Goal: Information Seeking & Learning: Find specific fact

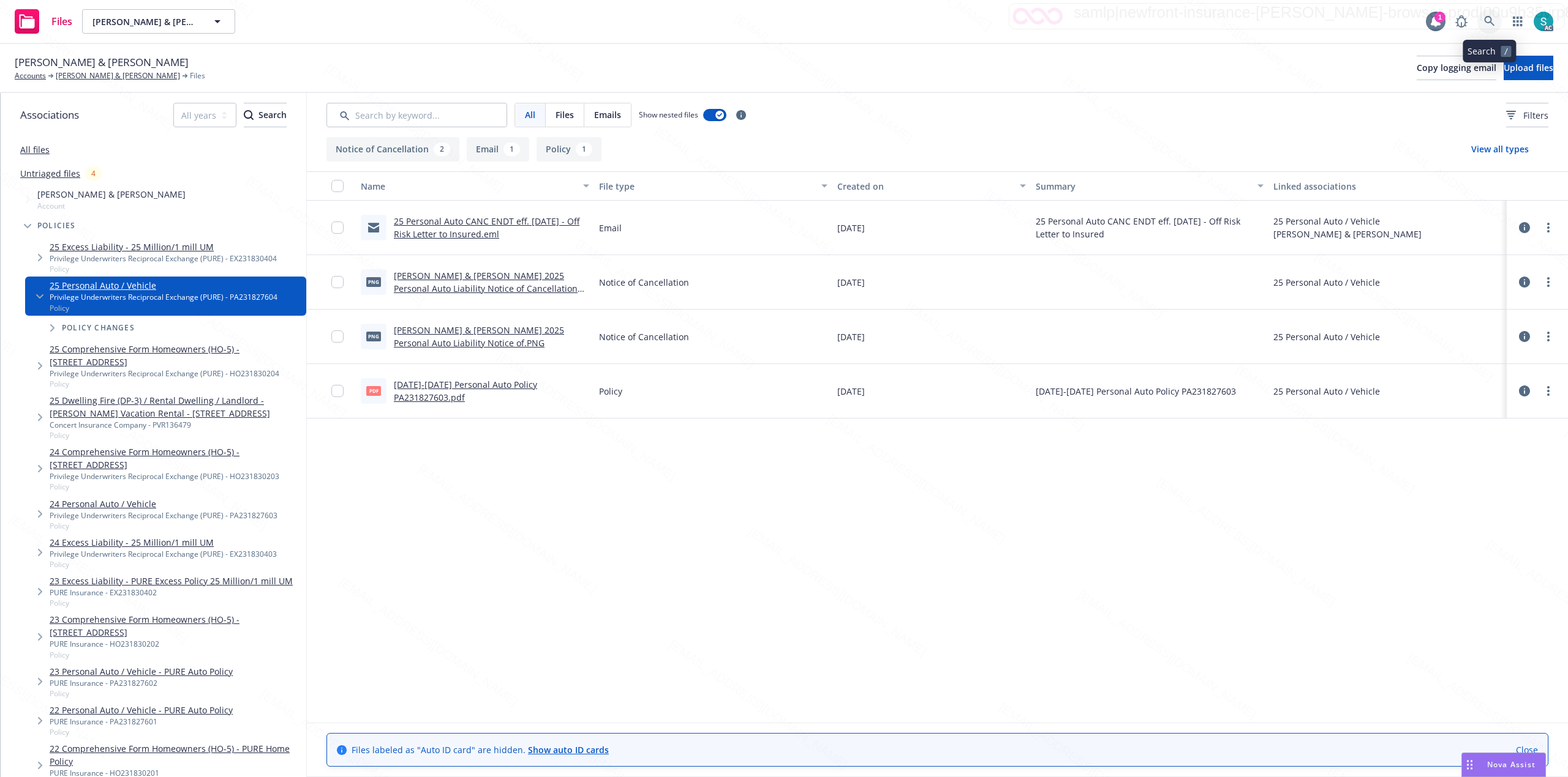
click at [1490, 17] on icon at bounding box center [1489, 21] width 11 height 11
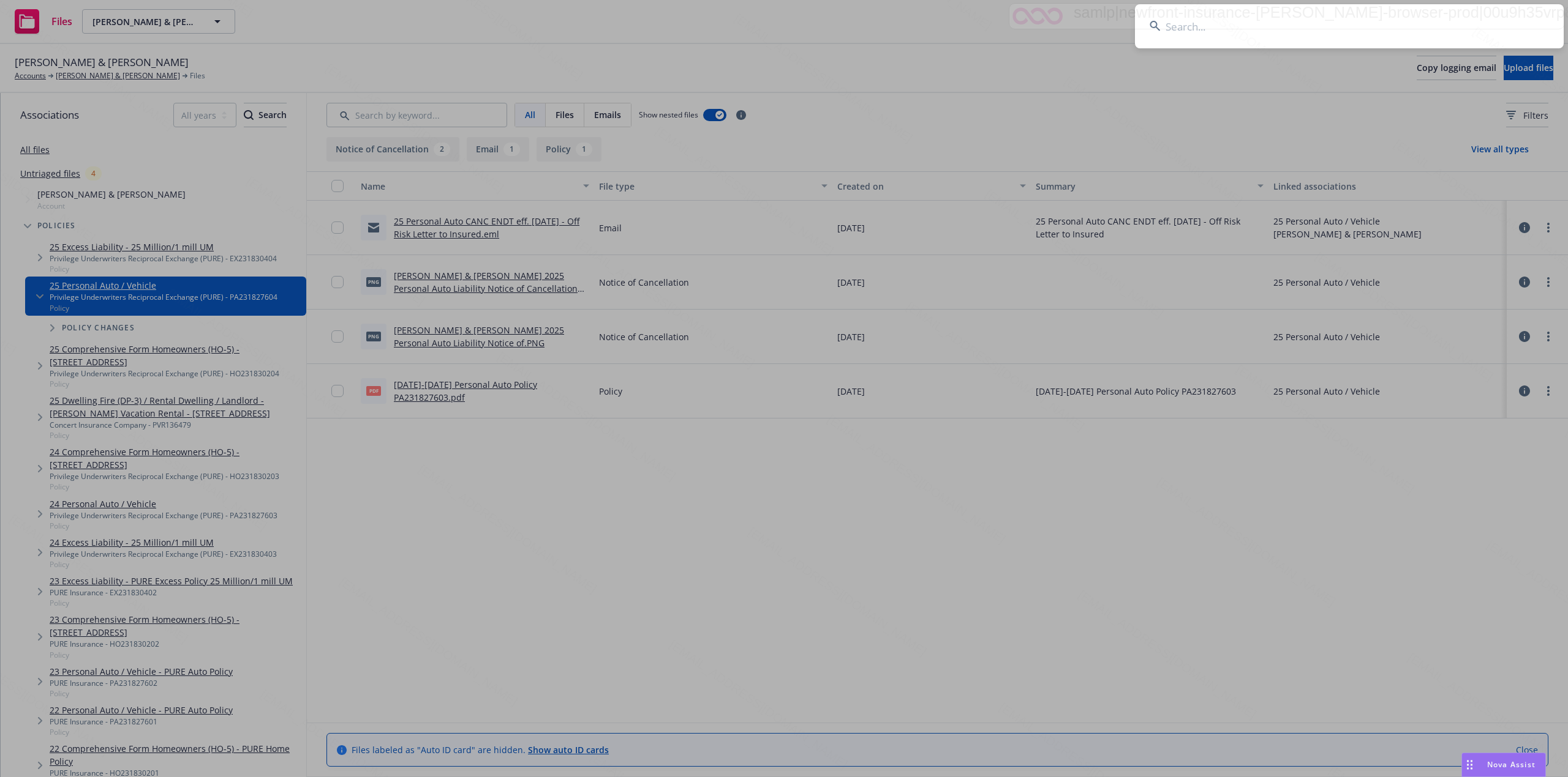
click at [1262, 15] on input at bounding box center [1348, 26] width 429 height 44
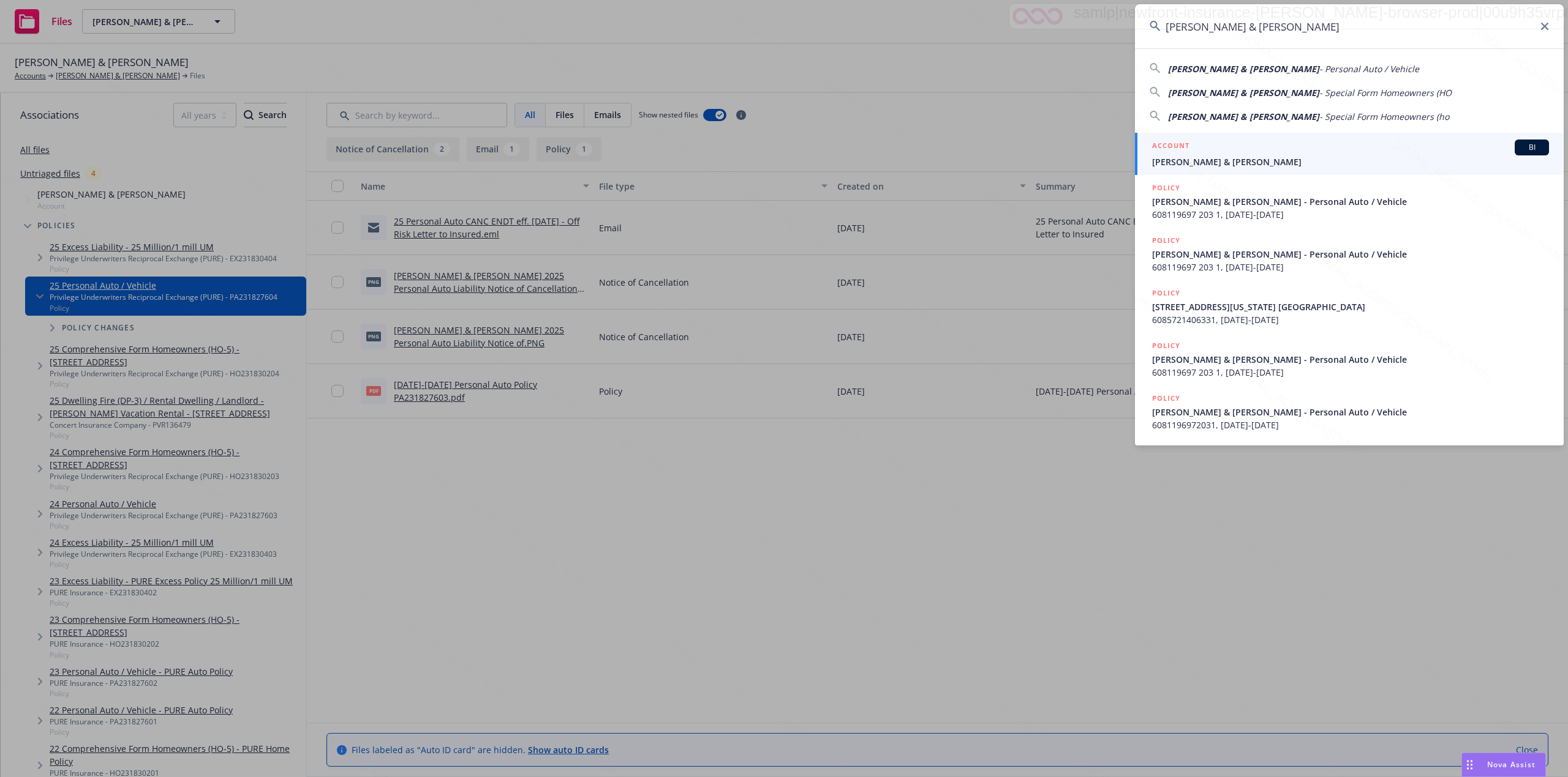
type input "[PERSON_NAME] & [PERSON_NAME]"
click at [1192, 156] on span "[PERSON_NAME] & [PERSON_NAME]" at bounding box center [1350, 161] width 397 height 12
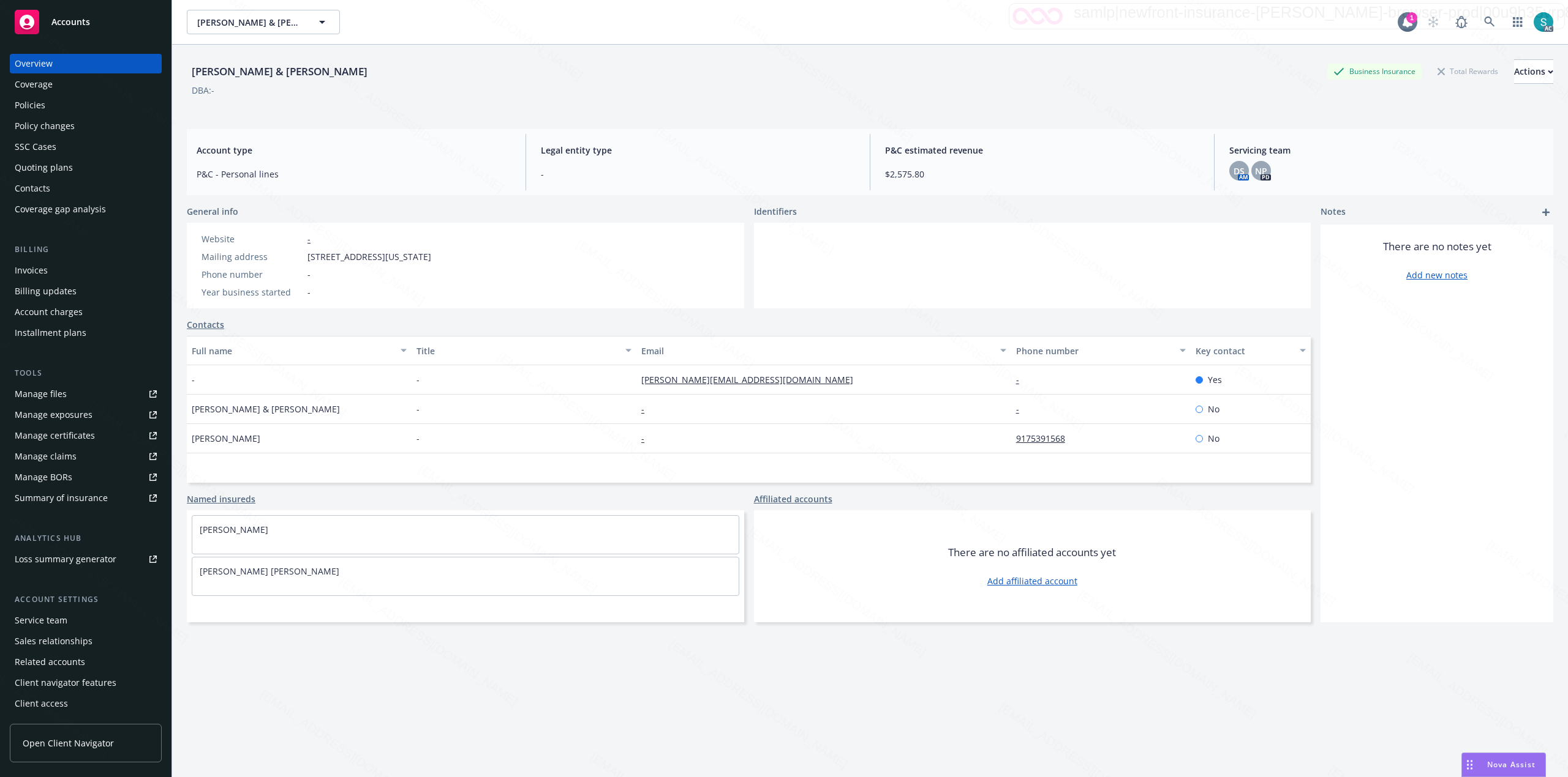
click at [8, 108] on div "Overview Coverage Policies Policy changes SSC Cases Quoting plans Contacts Cove…" at bounding box center [86, 408] width 171 height 738
click at [15, 104] on div "Policies" at bounding box center [30, 106] width 31 height 20
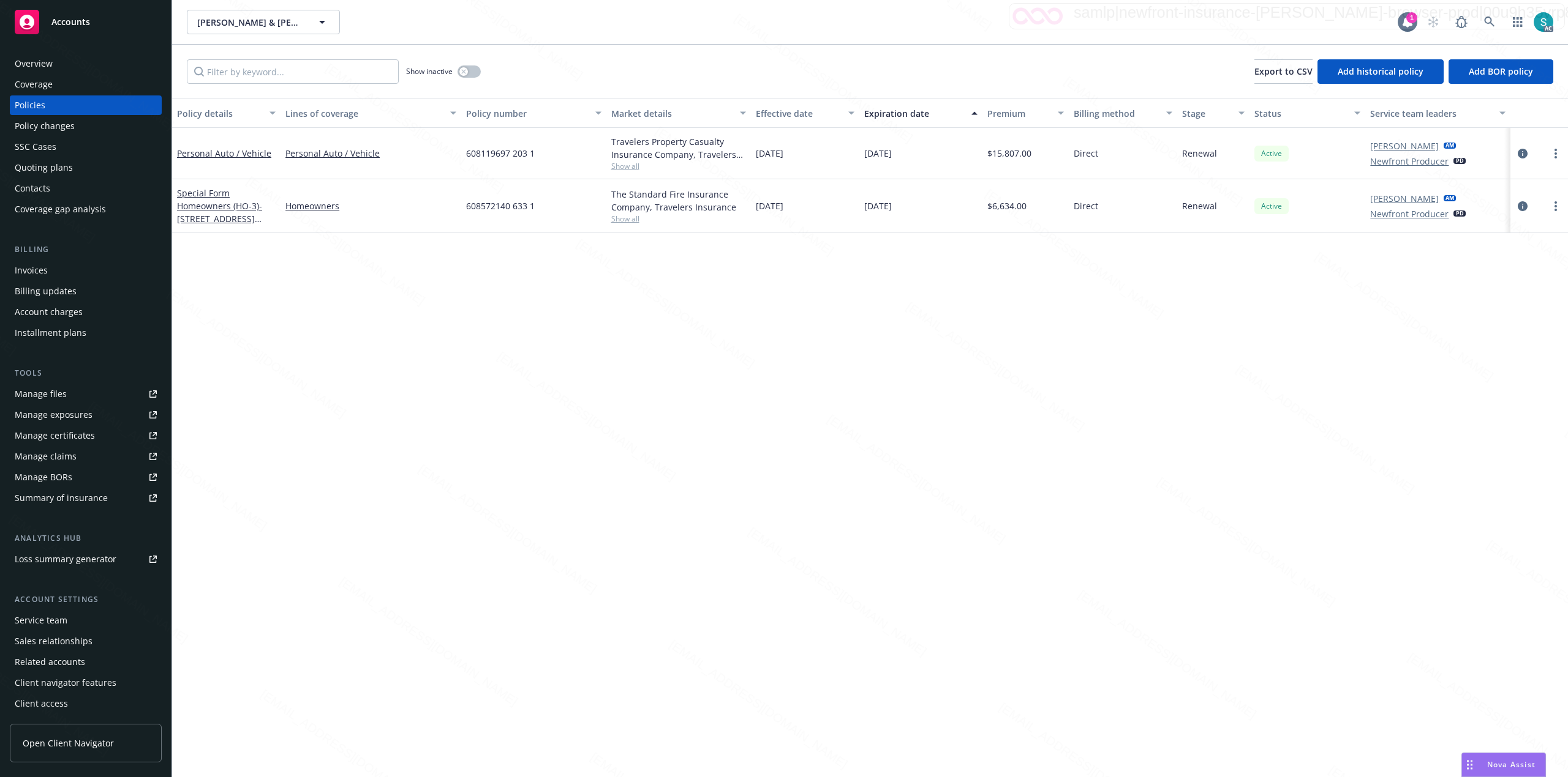
click at [495, 151] on span "608119697 203 1" at bounding box center [500, 153] width 68 height 12
copy span "608119697 203 1"
click at [1482, 20] on link at bounding box center [1489, 22] width 24 height 24
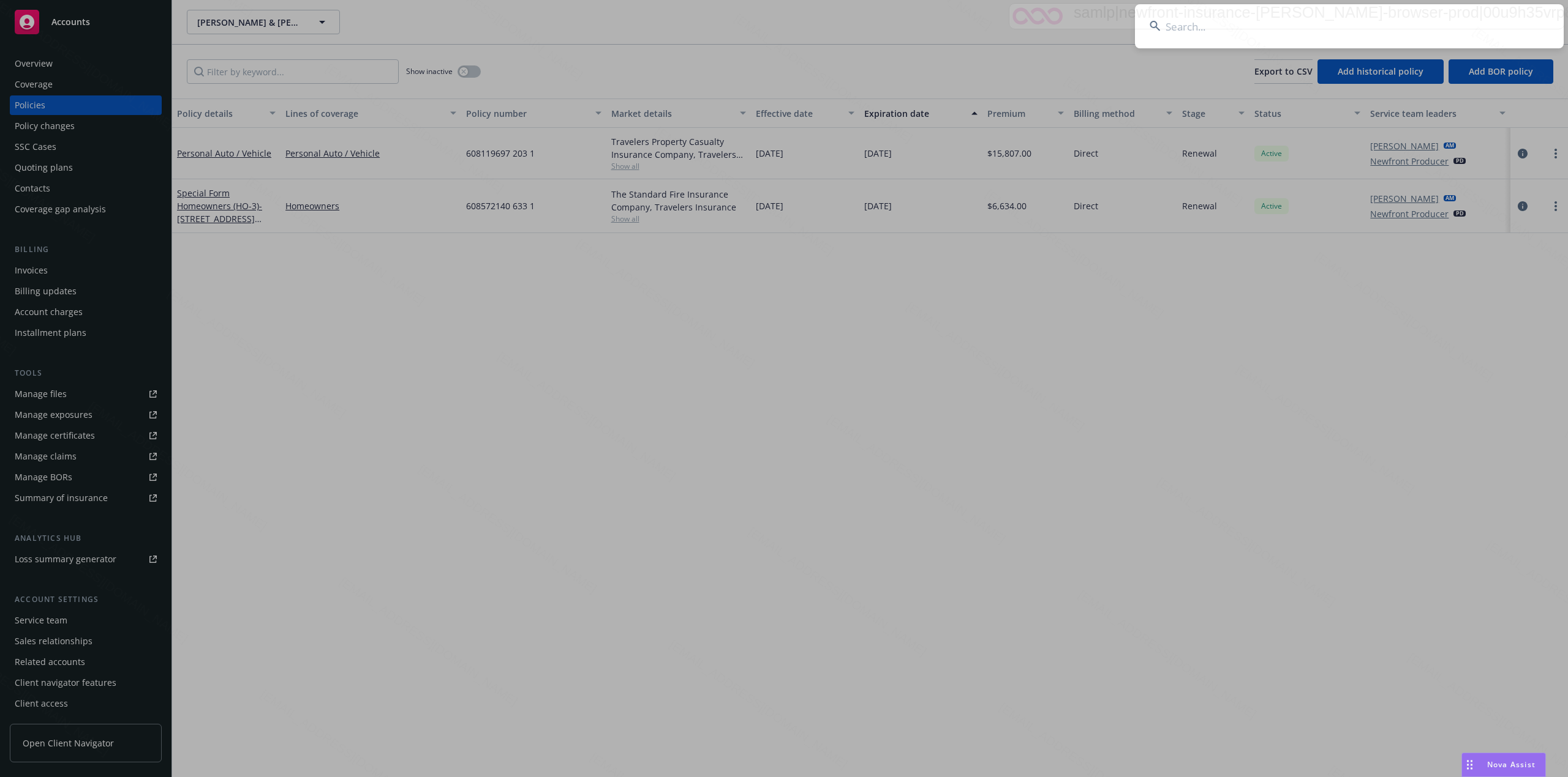
click at [1169, 36] on input at bounding box center [1348, 26] width 429 height 44
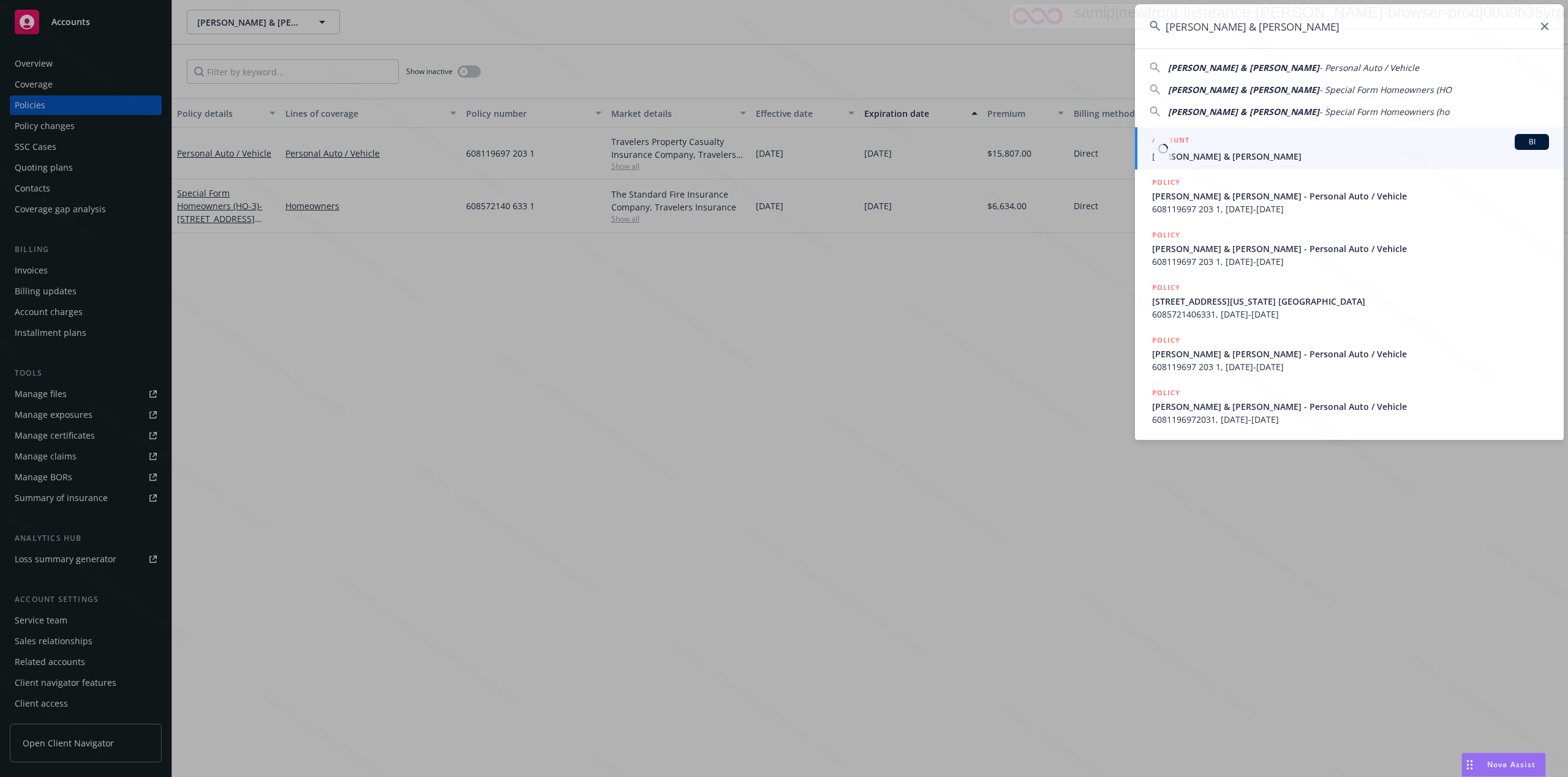
type input "[PERSON_NAME] & [PERSON_NAME]"
click at [1189, 147] on div "ACCOUNT BI" at bounding box center [1350, 141] width 397 height 16
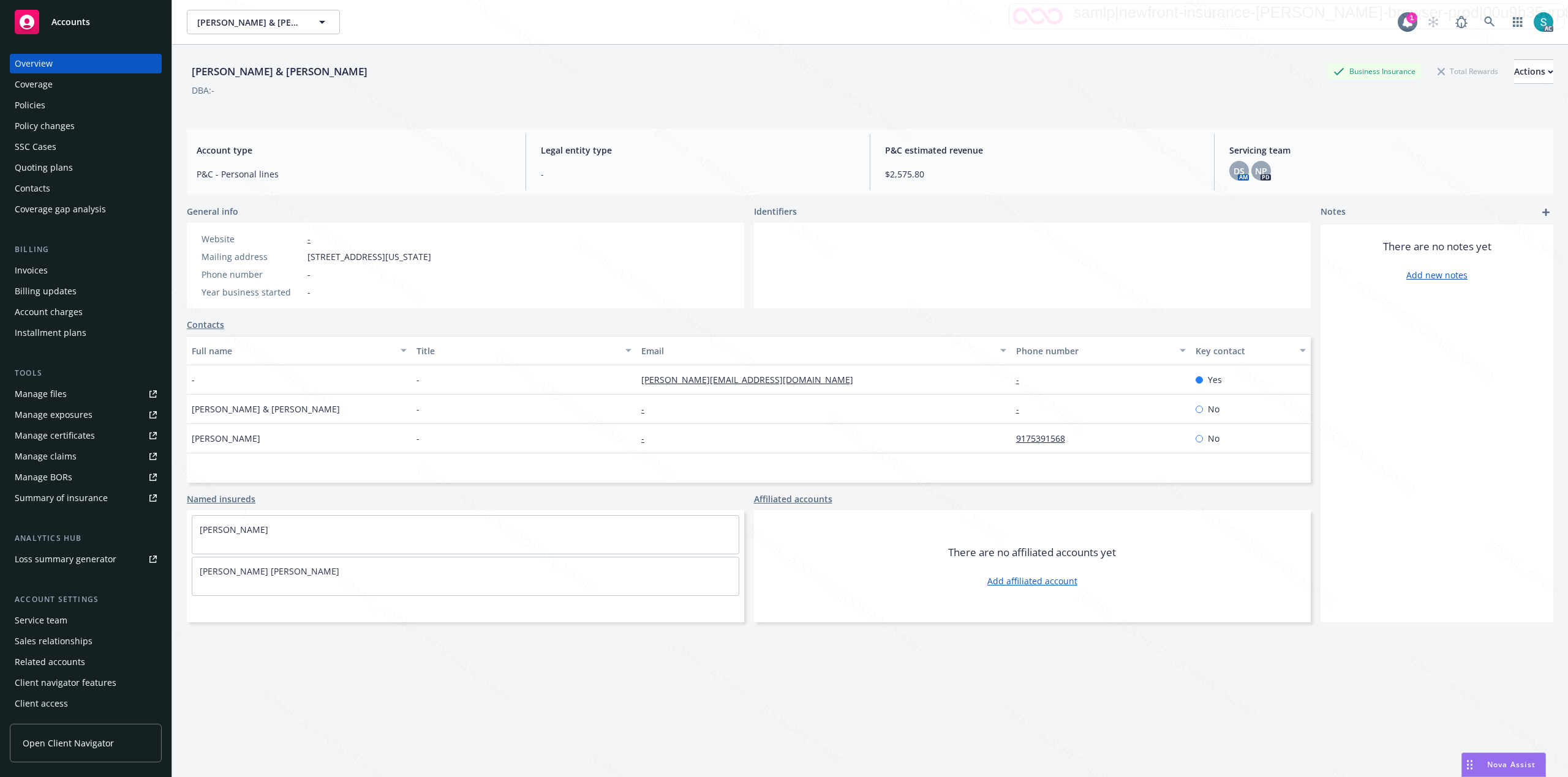
click at [59, 106] on div "Policies" at bounding box center [86, 106] width 142 height 20
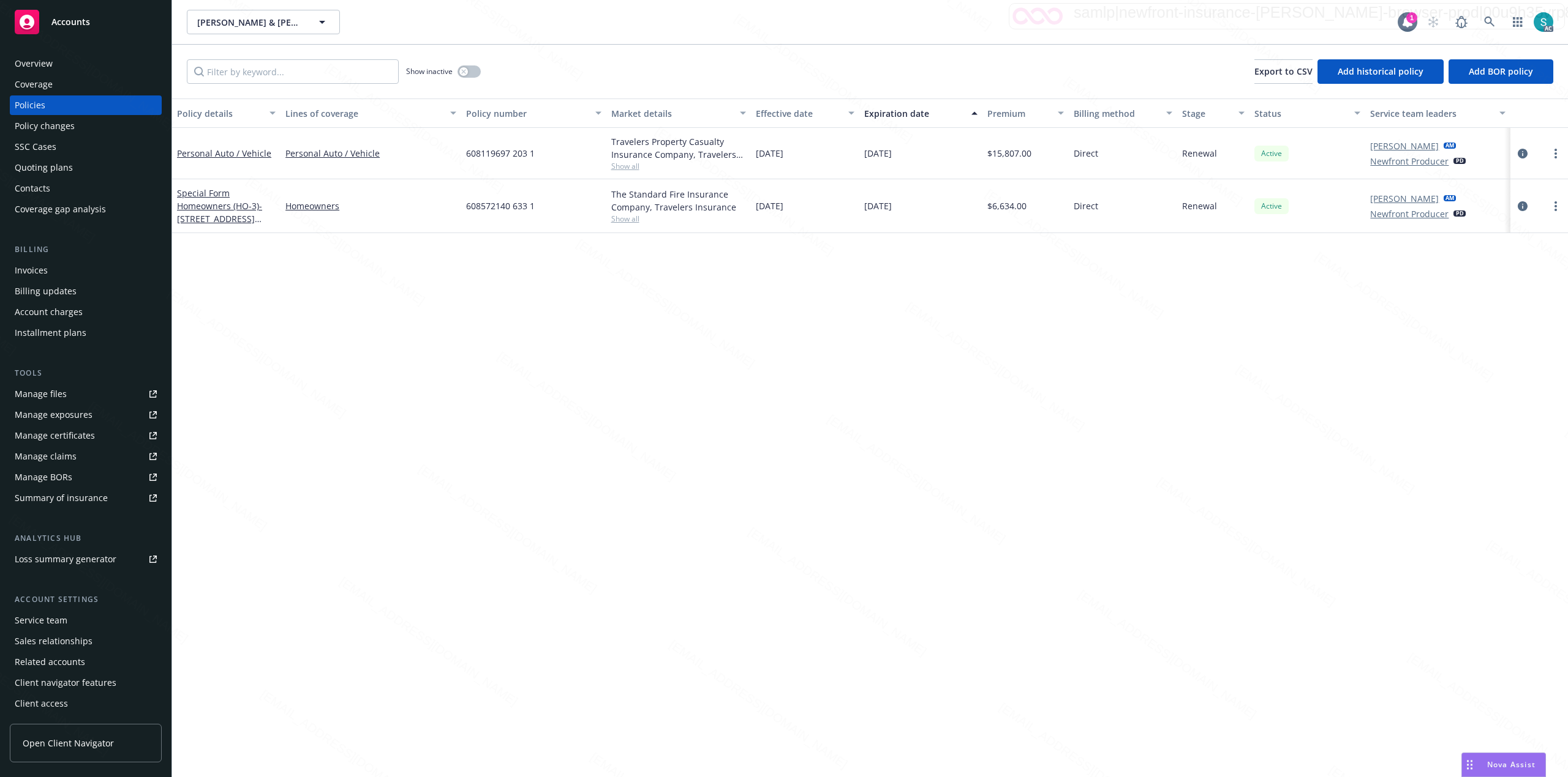
click at [474, 211] on span "608572140 633 1" at bounding box center [500, 205] width 68 height 12
copy span "608572140 633 1"
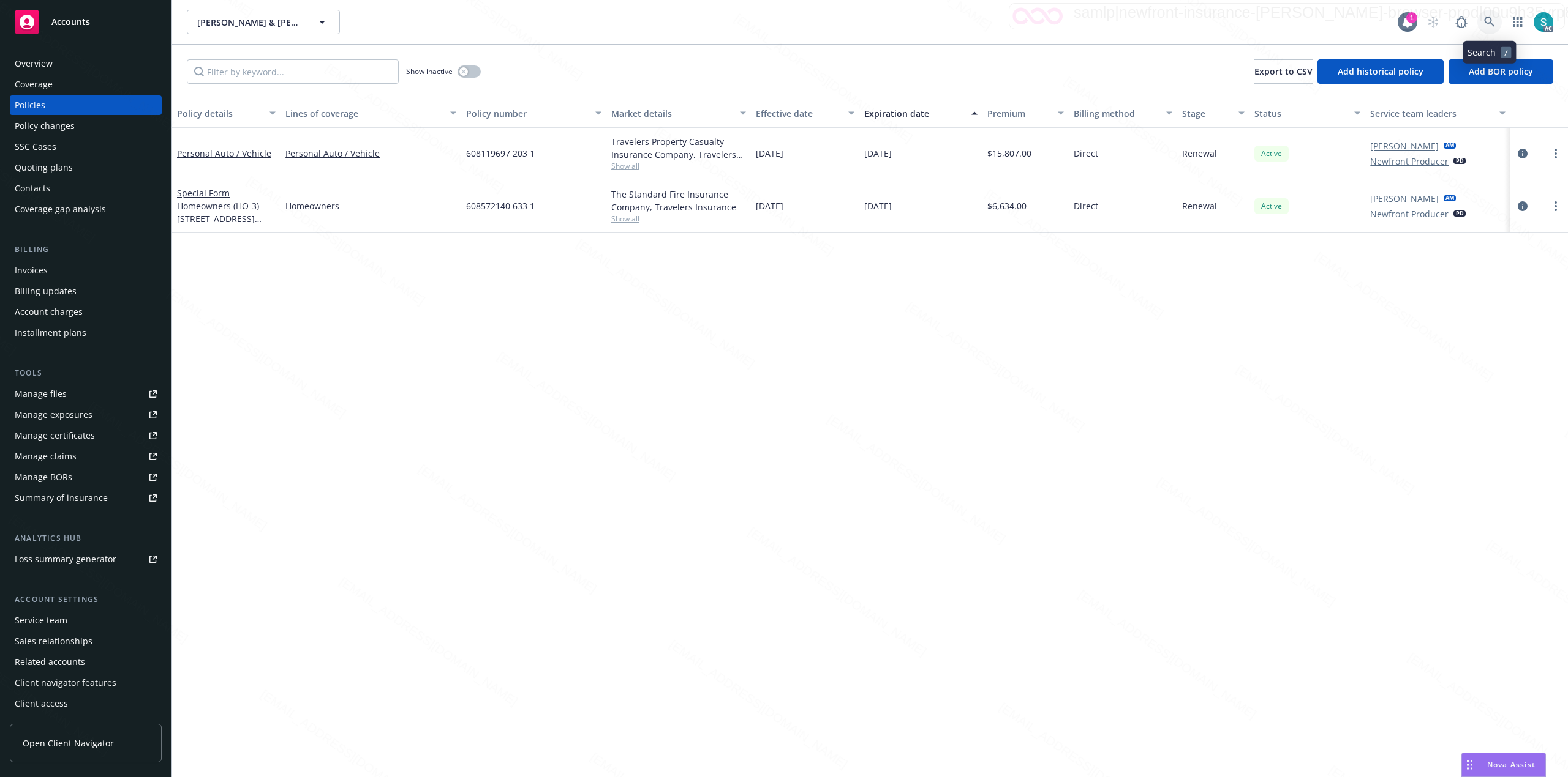
click at [1492, 21] on icon at bounding box center [1489, 22] width 11 height 11
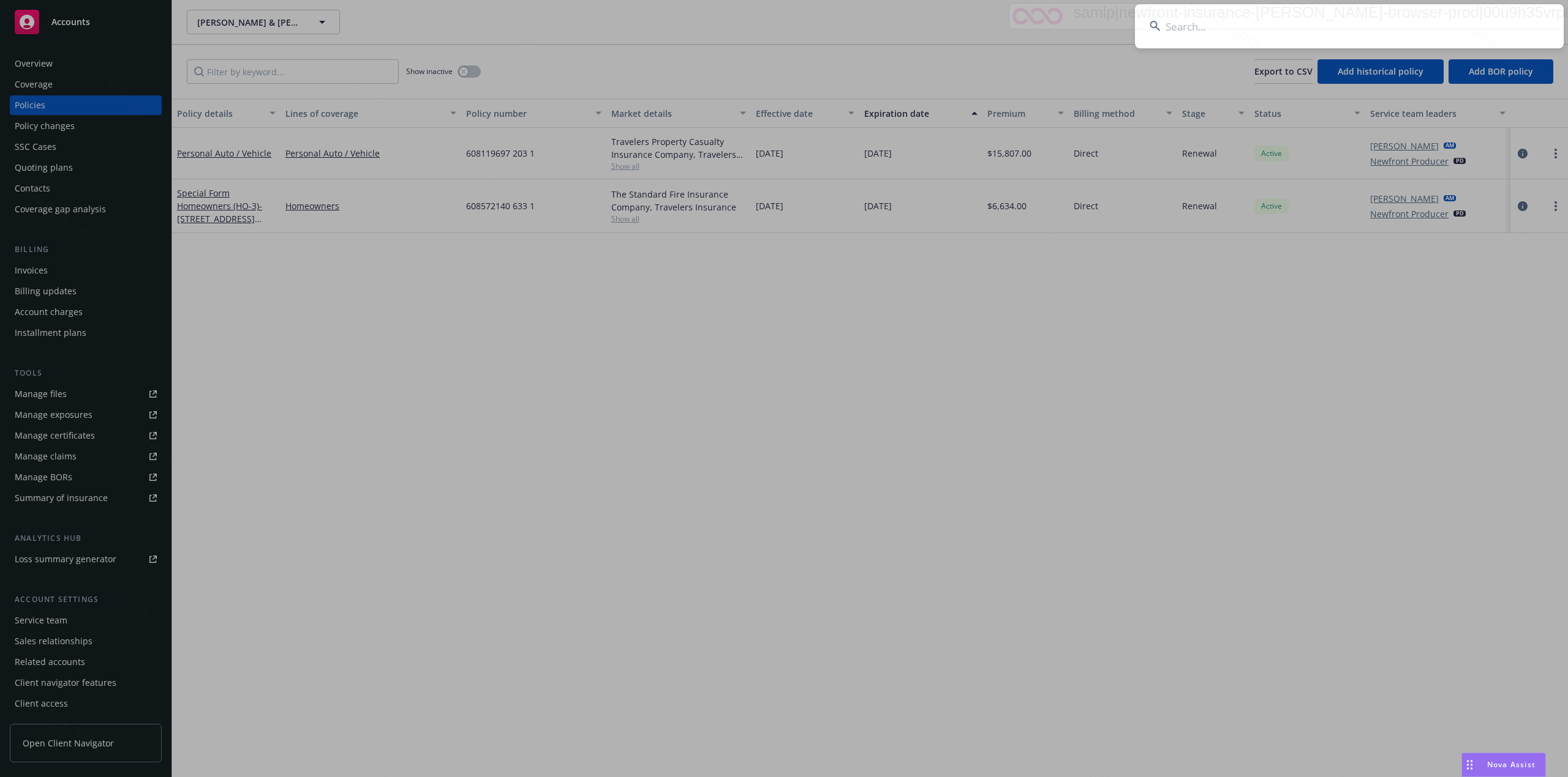
click at [1255, 29] on input at bounding box center [1348, 26] width 429 height 44
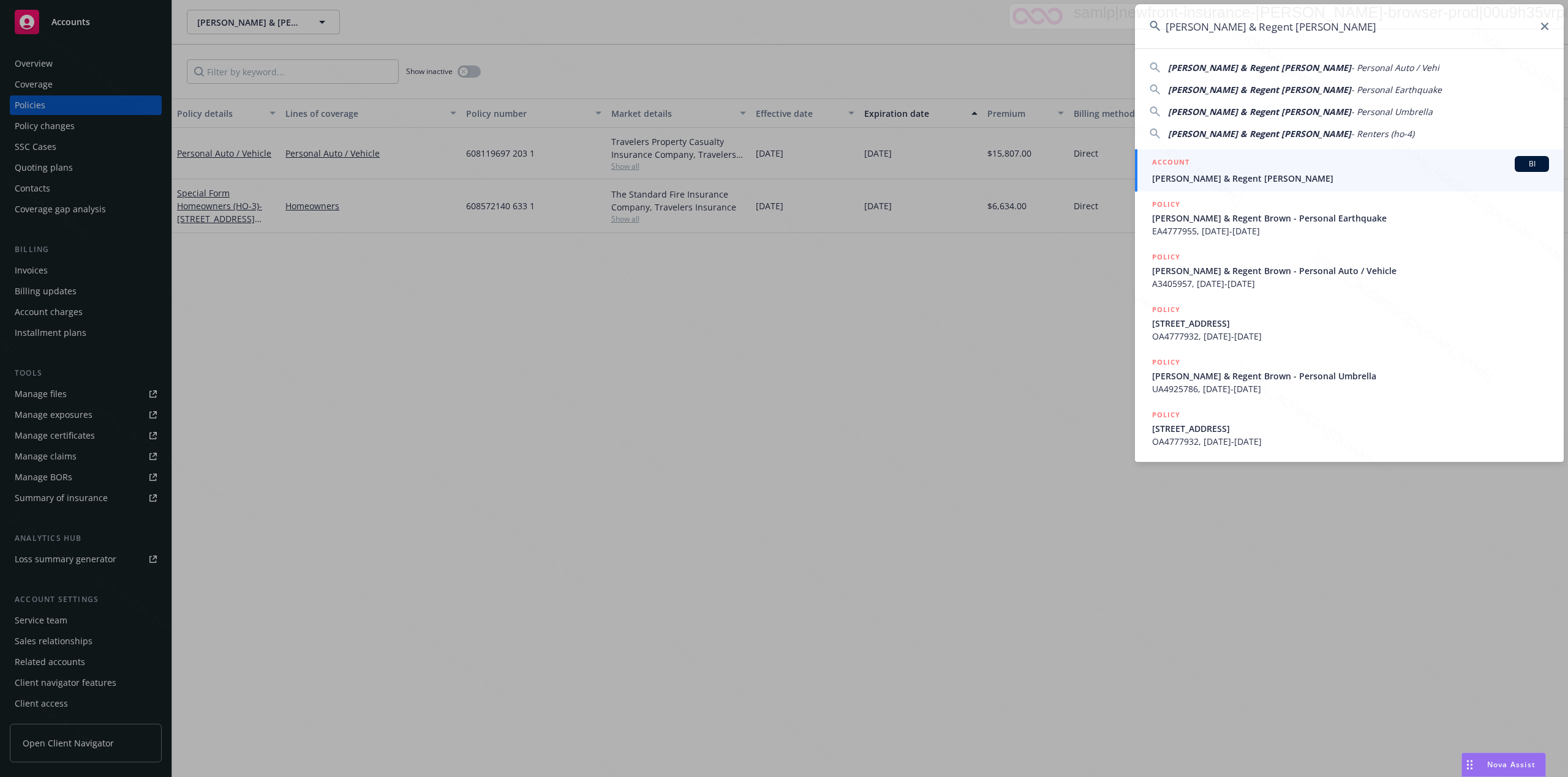
type input "[PERSON_NAME] & Regent [PERSON_NAME]"
click at [1240, 171] on div "ACCOUNT BI" at bounding box center [1350, 164] width 397 height 16
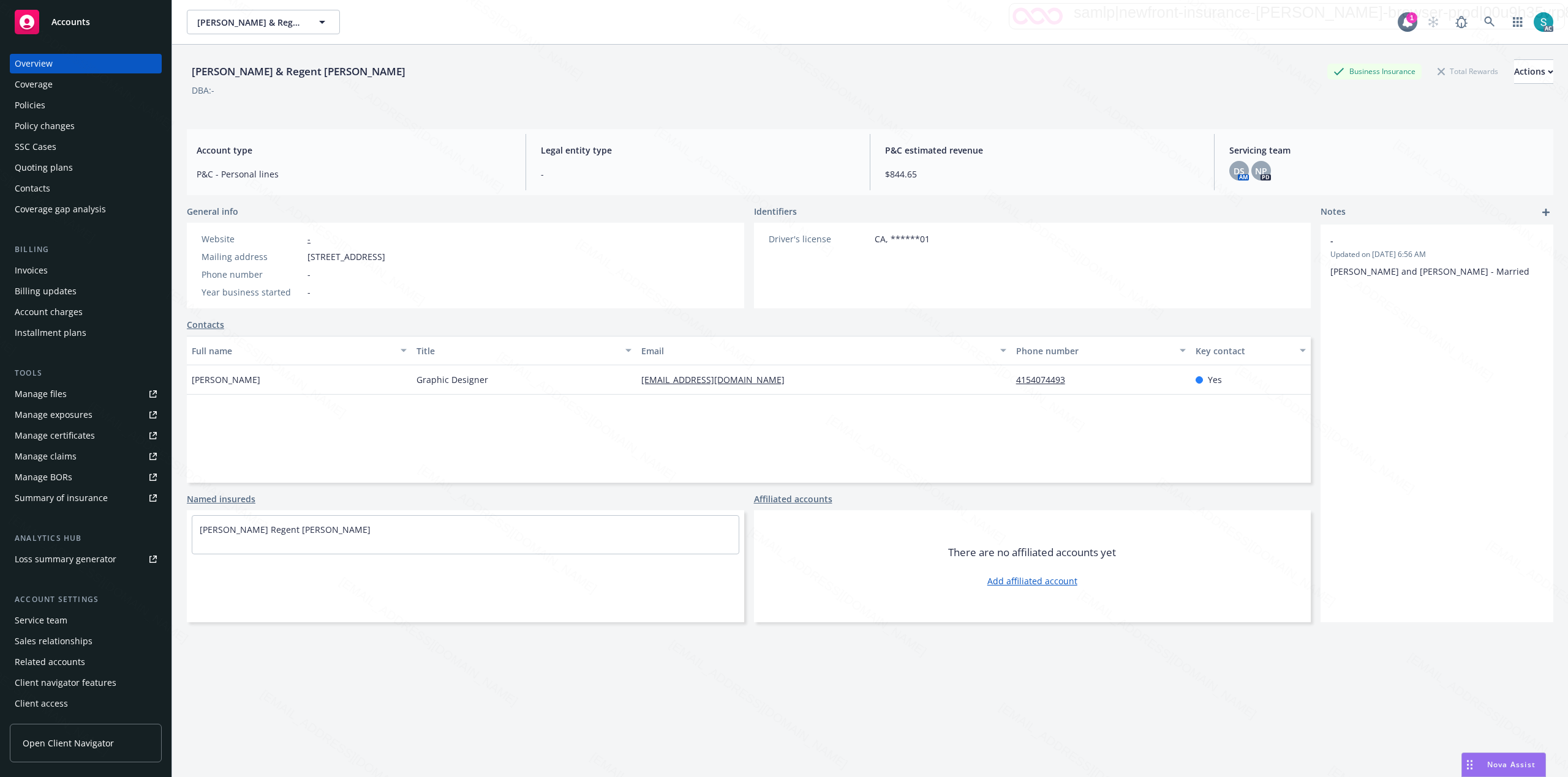
click at [32, 101] on div "Policies" at bounding box center [30, 106] width 31 height 20
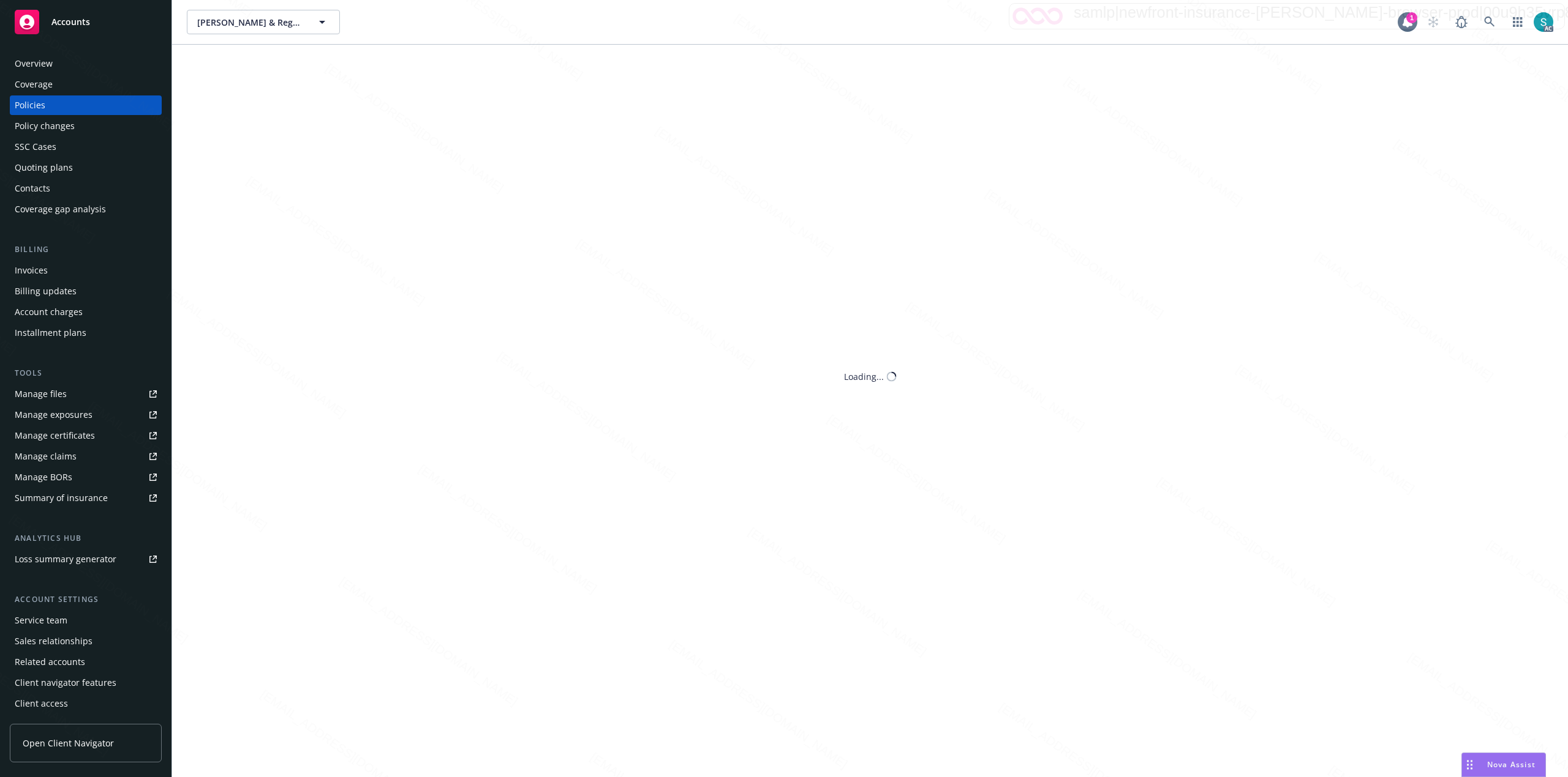
click at [32, 101] on div "Policies" at bounding box center [30, 106] width 31 height 20
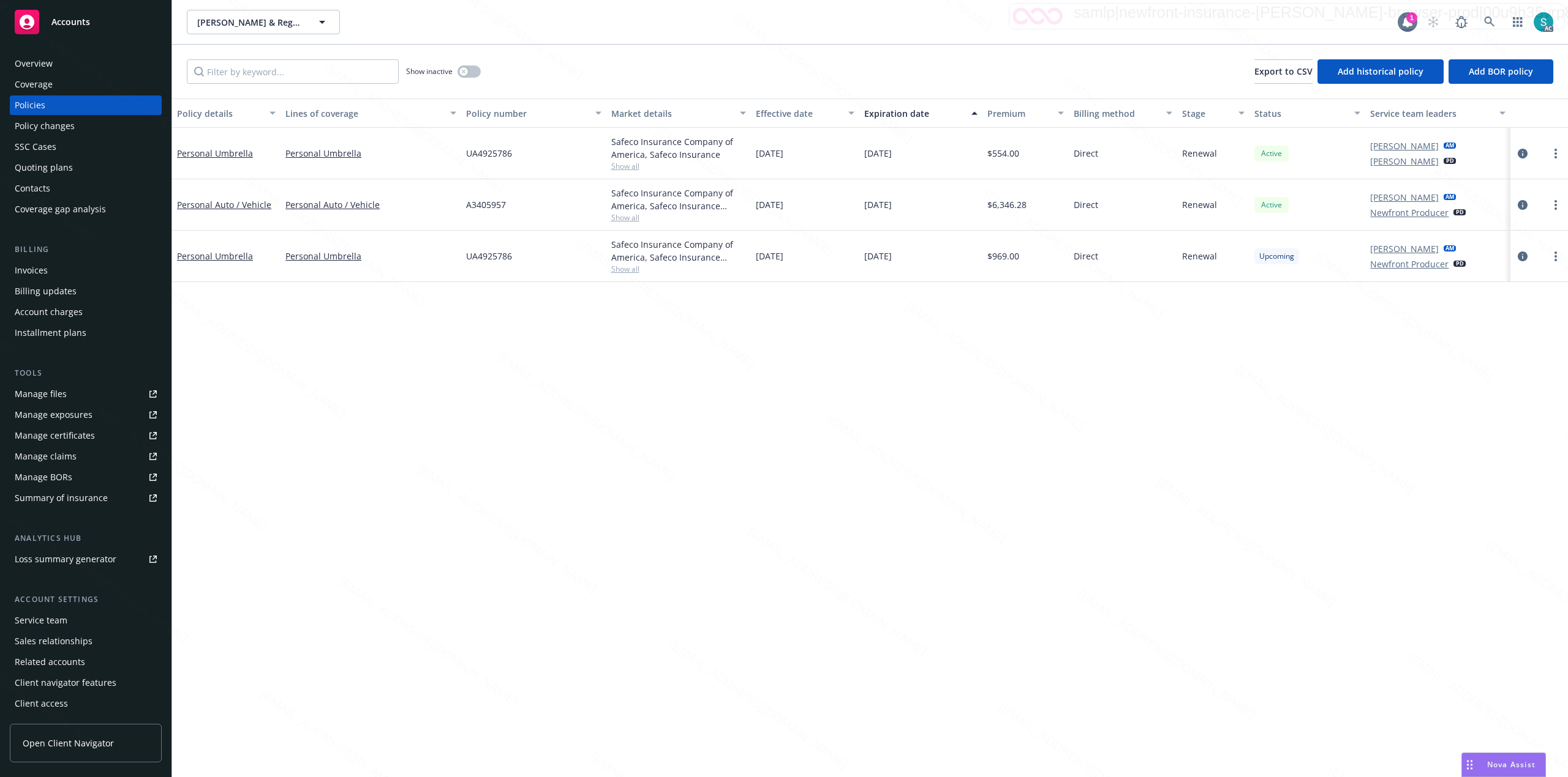
click at [495, 215] on div "A3405957" at bounding box center [533, 205] width 145 height 52
copy span "A3405957"
click at [1489, 18] on icon at bounding box center [1489, 22] width 11 height 11
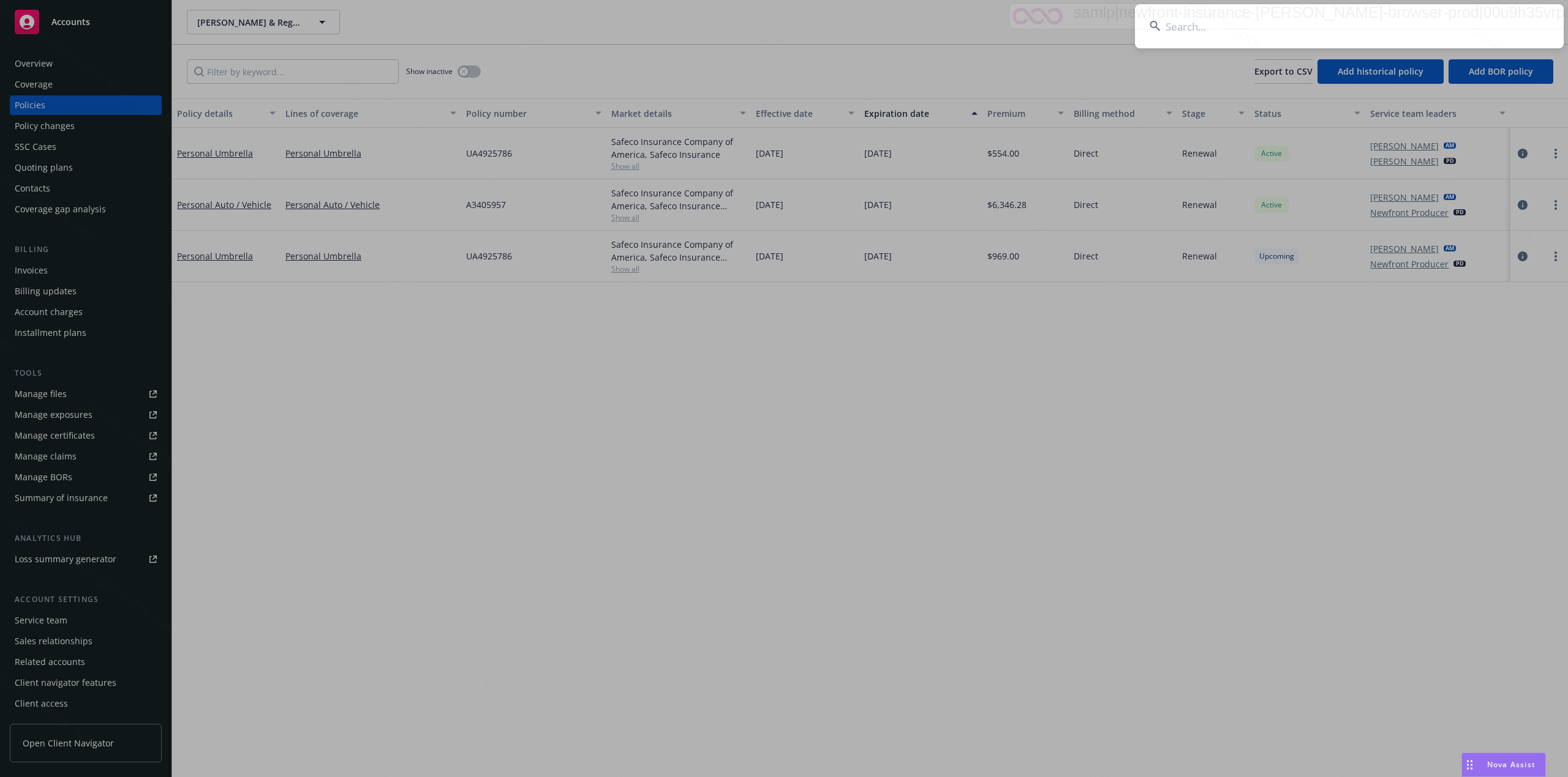
click at [1306, 24] on input at bounding box center [1348, 26] width 429 height 44
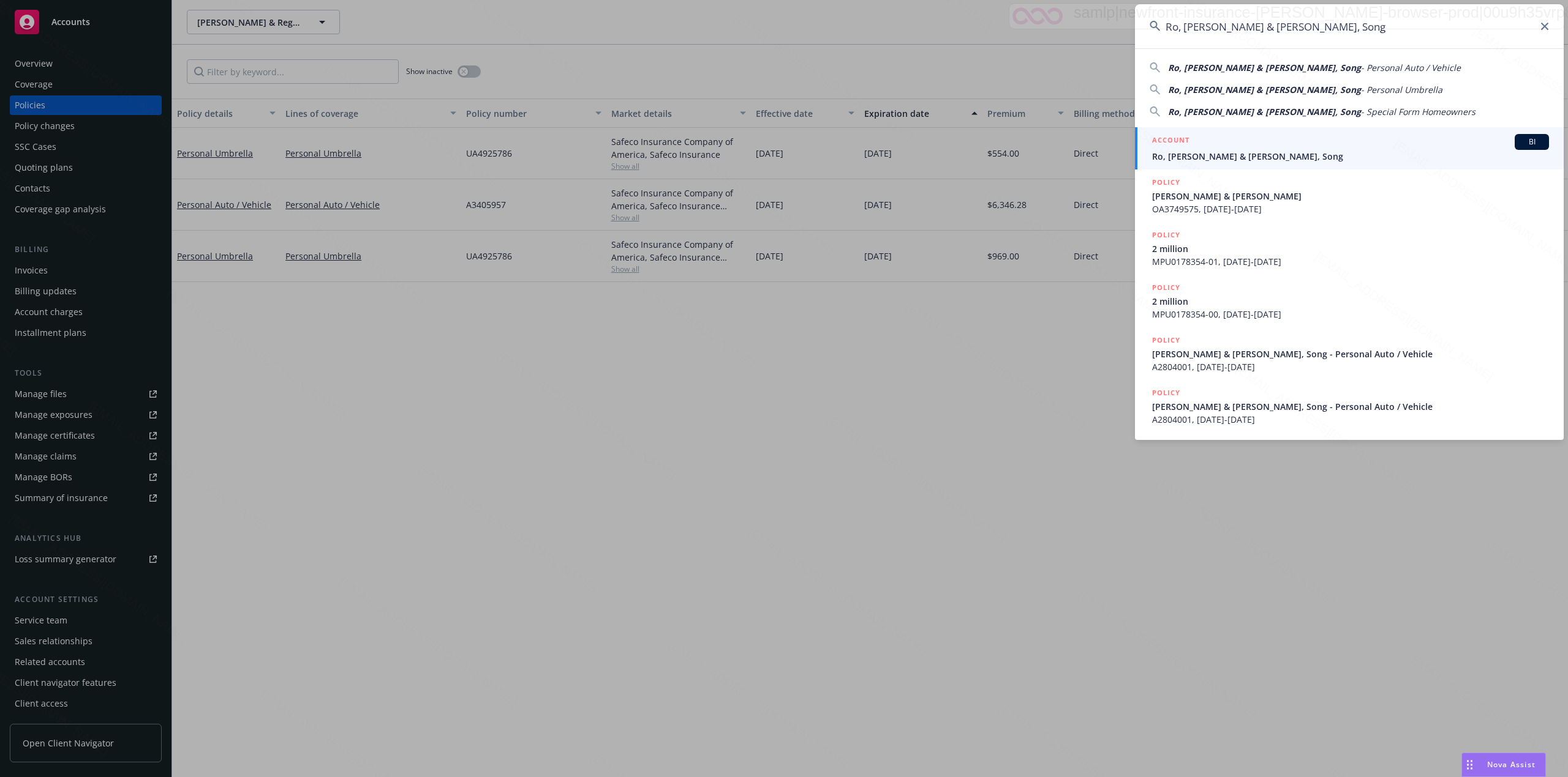
type input "Ro, [PERSON_NAME] & [PERSON_NAME], Song"
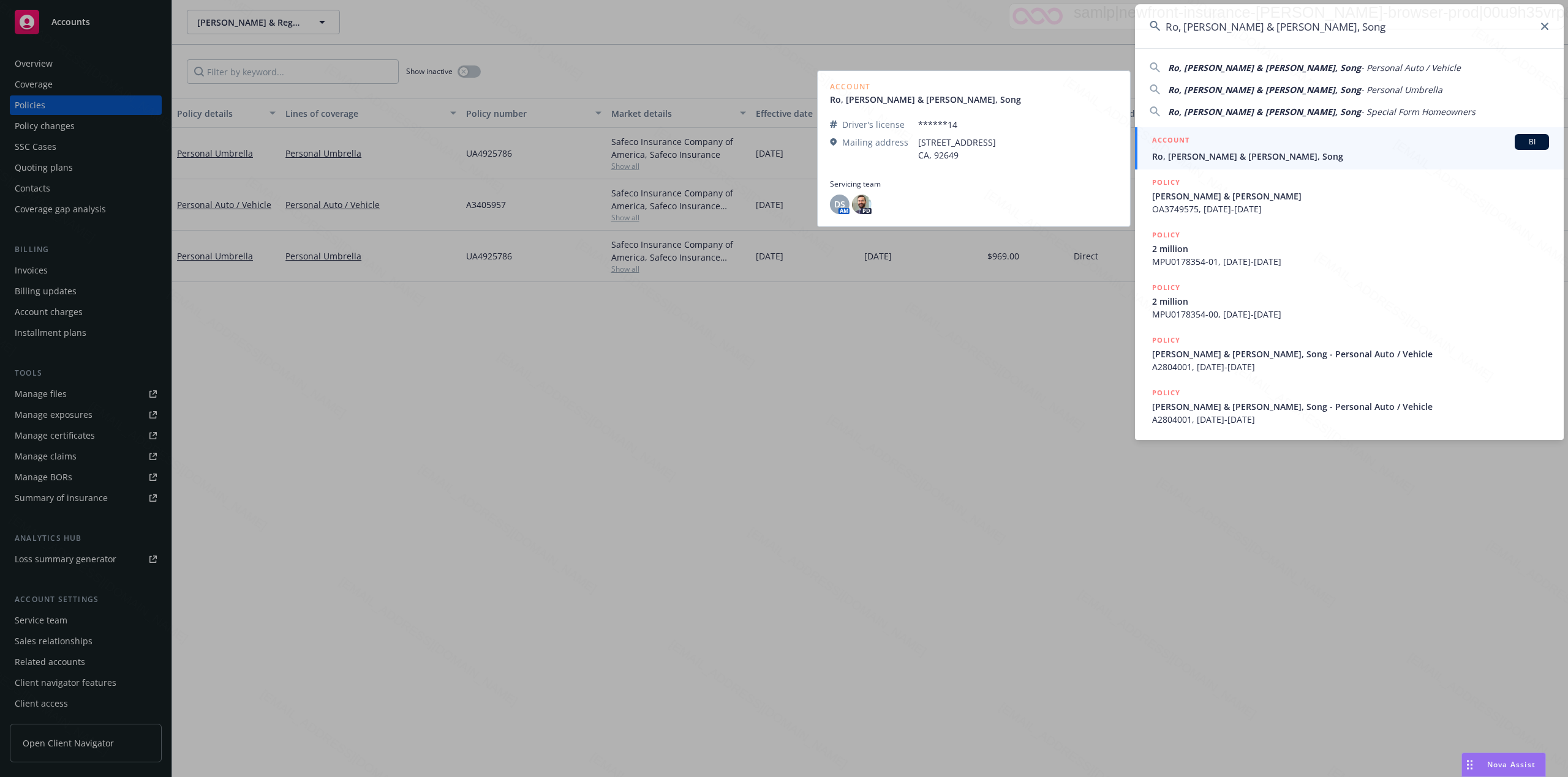
click at [1234, 138] on div "ACCOUNT BI" at bounding box center [1350, 141] width 397 height 16
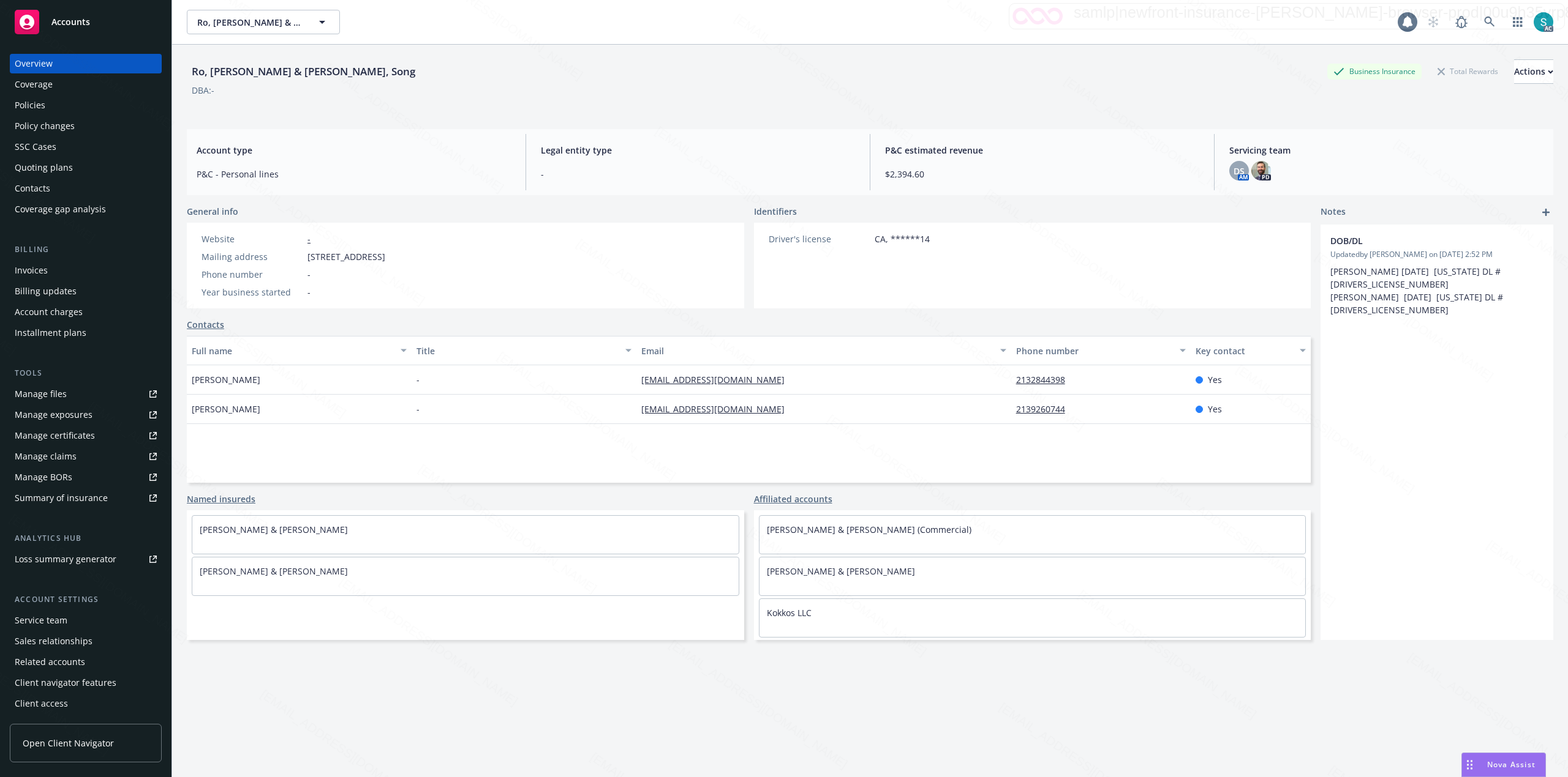
click at [50, 107] on div "Policies" at bounding box center [86, 106] width 142 height 20
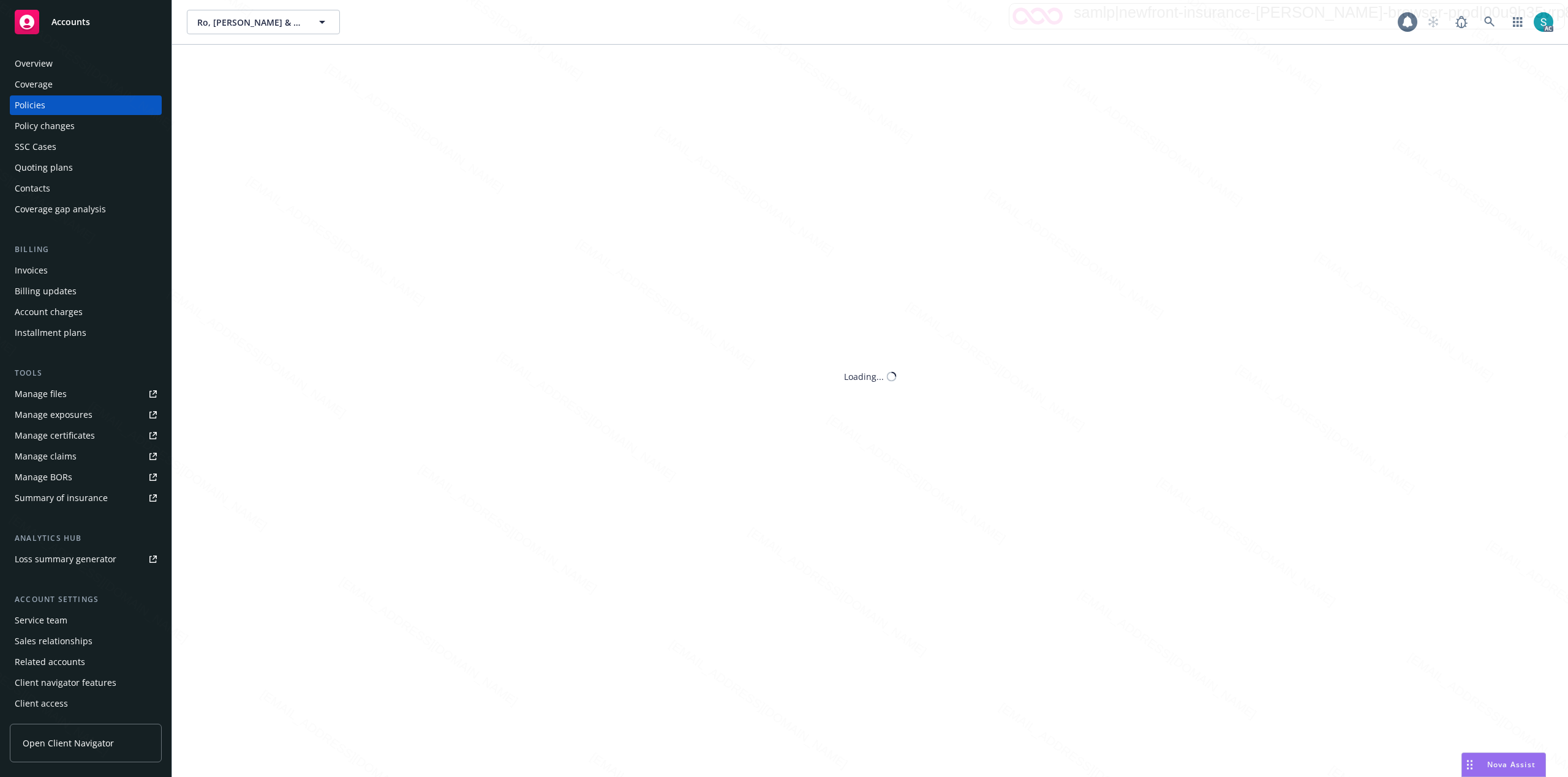
click at [50, 107] on div "Policies" at bounding box center [86, 106] width 142 height 20
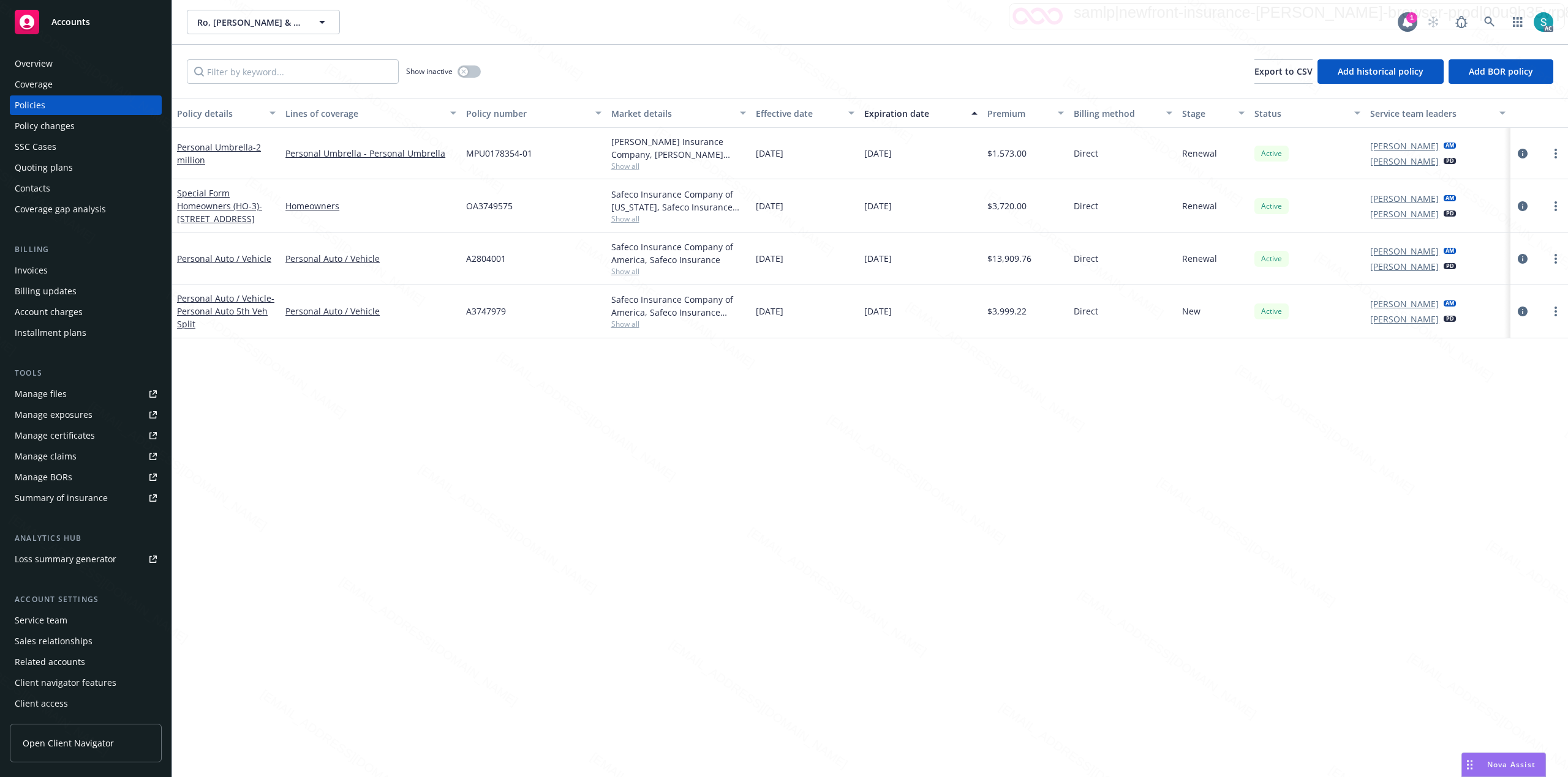
click at [499, 267] on div "A2804001" at bounding box center [533, 259] width 145 height 52
copy span "A2804001"
click at [1494, 20] on icon at bounding box center [1489, 22] width 11 height 11
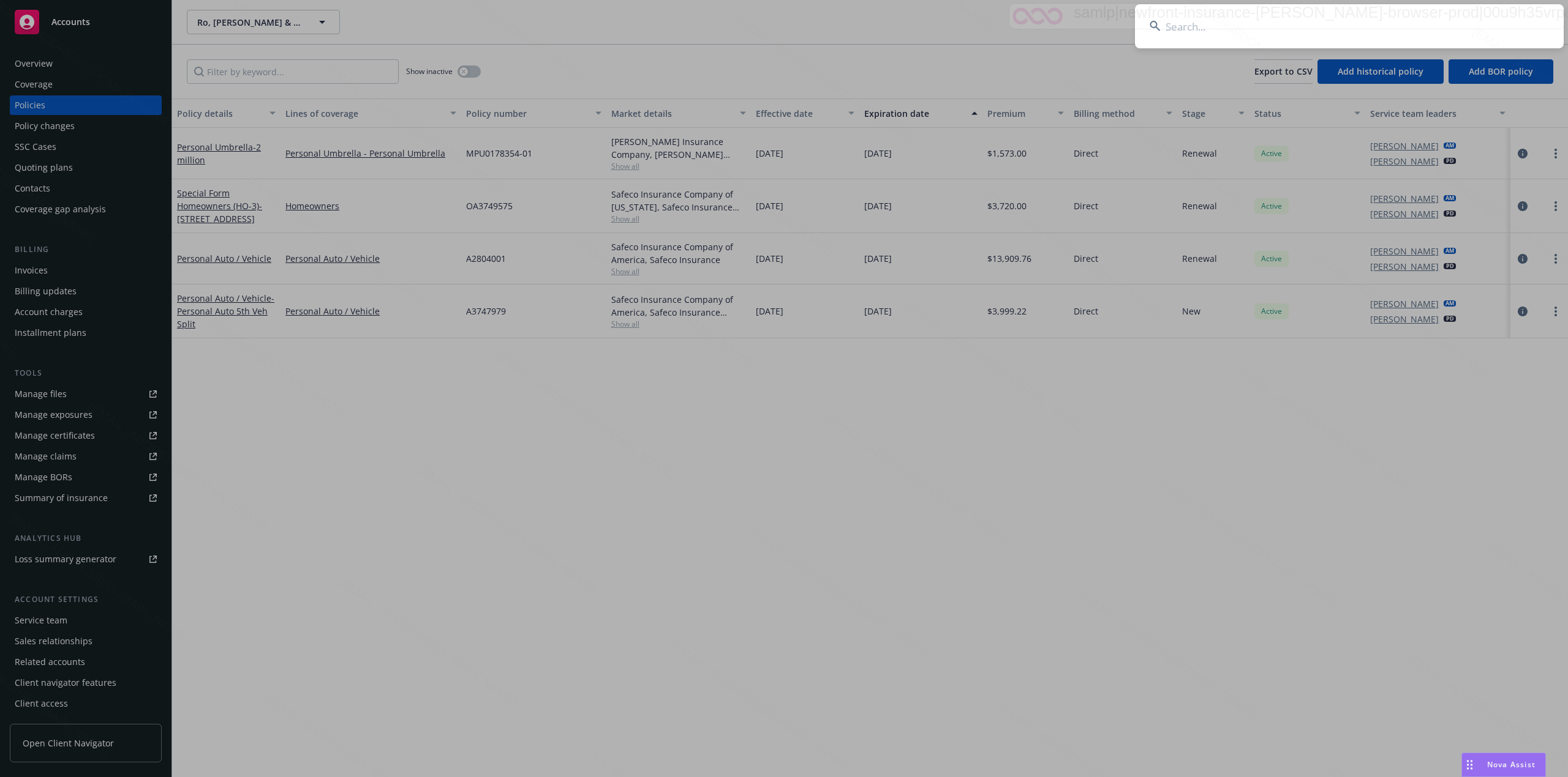
click at [1313, 21] on input at bounding box center [1348, 26] width 429 height 44
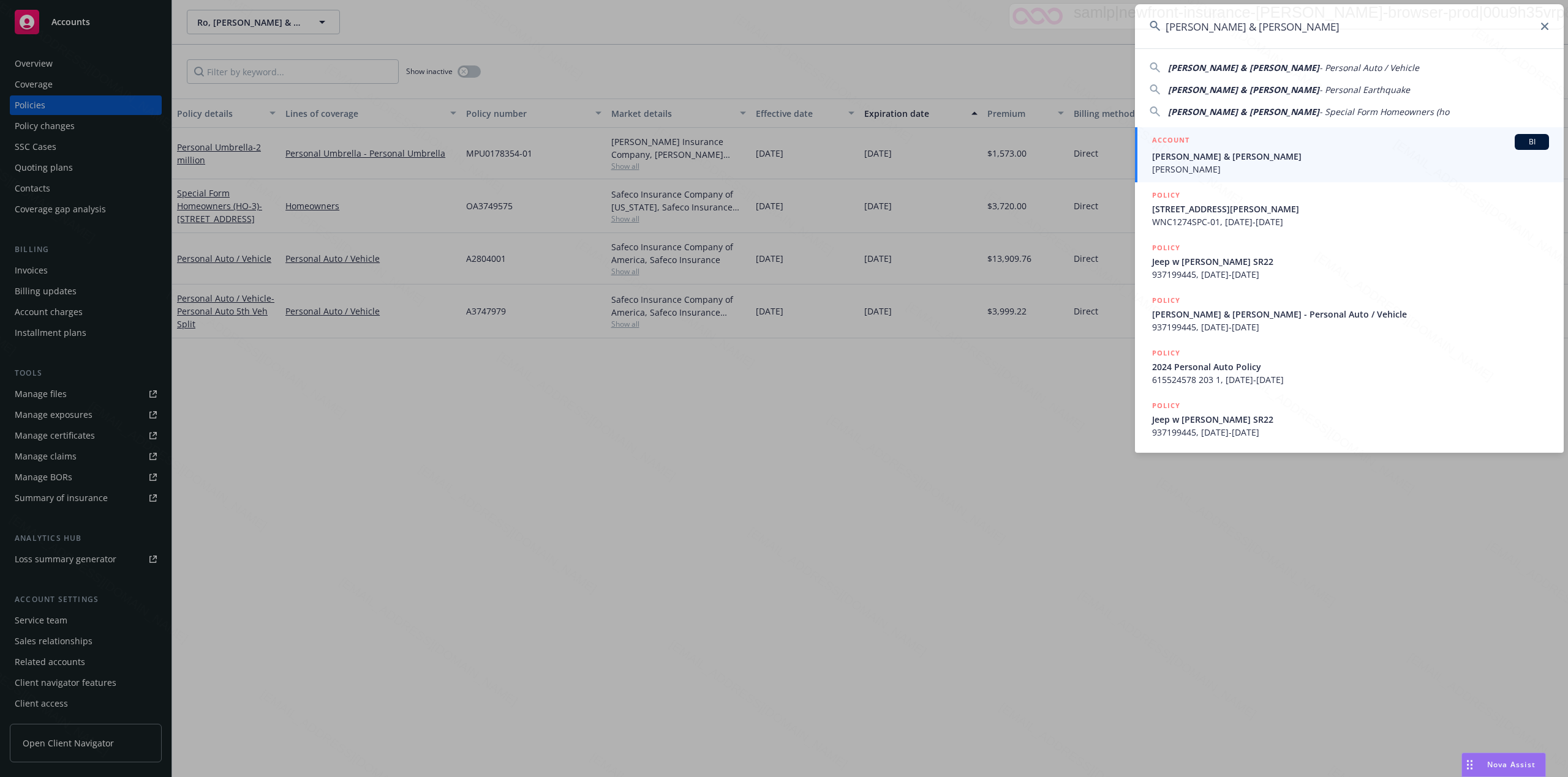
type input "[PERSON_NAME] & [PERSON_NAME]"
click at [1226, 153] on span "[PERSON_NAME] & [PERSON_NAME]" at bounding box center [1350, 156] width 397 height 12
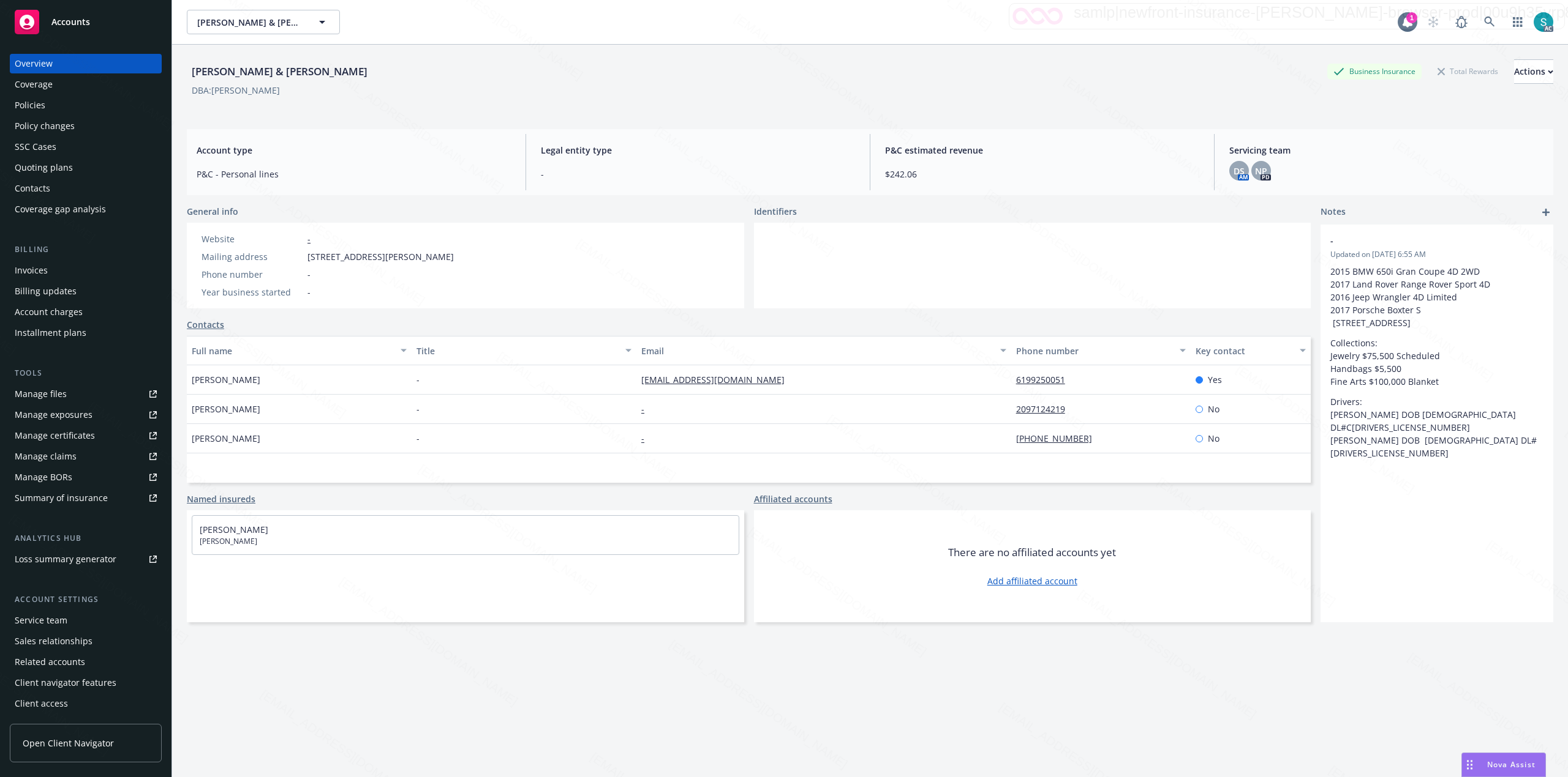
click at [49, 101] on div "Policies" at bounding box center [86, 106] width 142 height 20
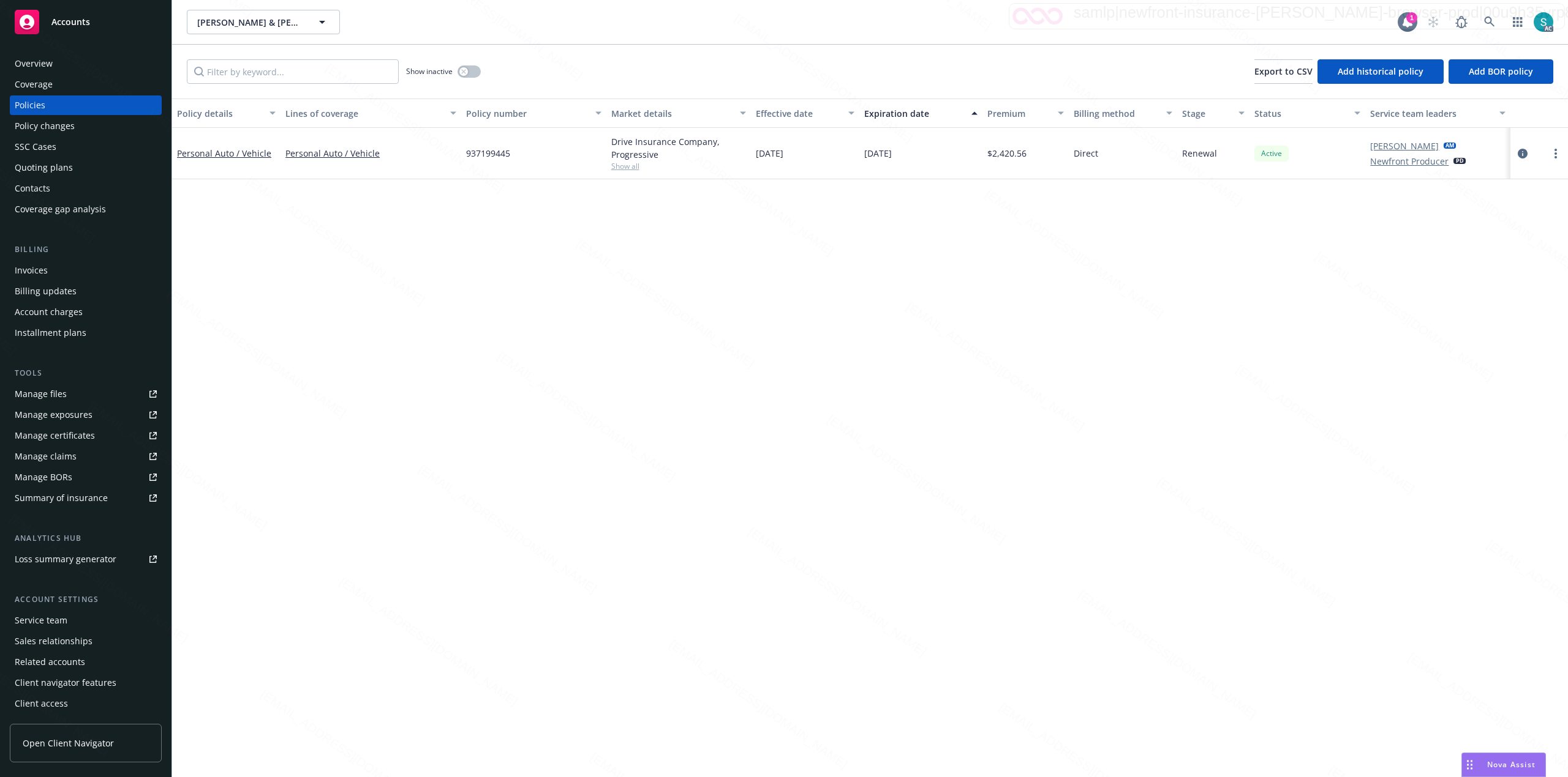
click at [494, 157] on span "937199445" at bounding box center [488, 153] width 44 height 12
copy span "937199445"
click at [465, 219] on div "Policy details Lines of coverage Policy number Market details Effective date Ex…" at bounding box center [870, 438] width 1396 height 679
